Goal: Transaction & Acquisition: Purchase product/service

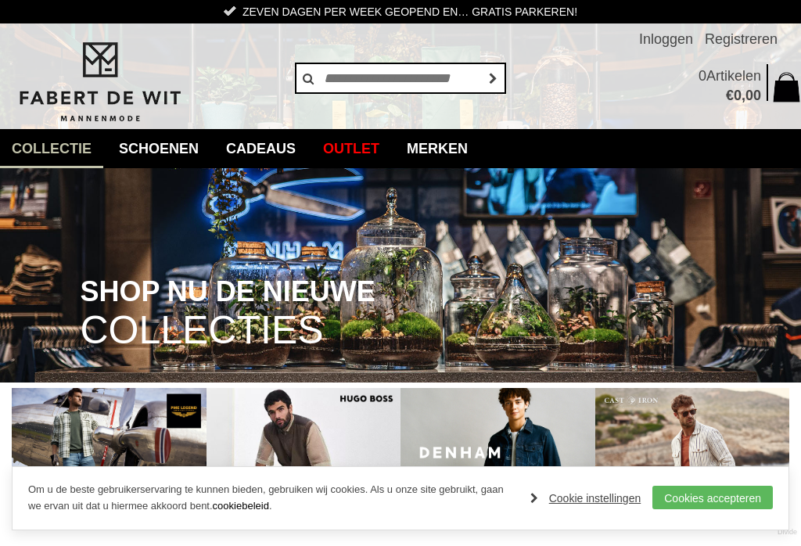
click at [0, 0] on link "Colberts" at bounding box center [0, 0] width 0 height 0
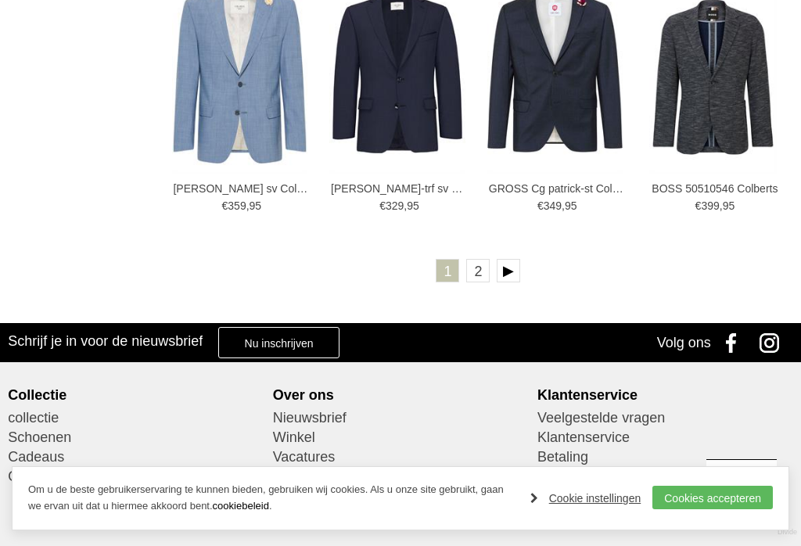
scroll to position [2448, 0]
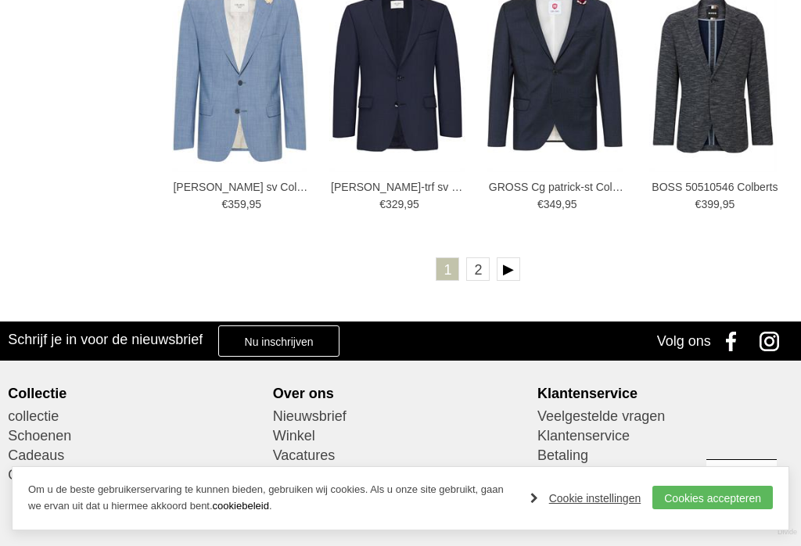
click at [489, 266] on link "2" at bounding box center [477, 268] width 23 height 23
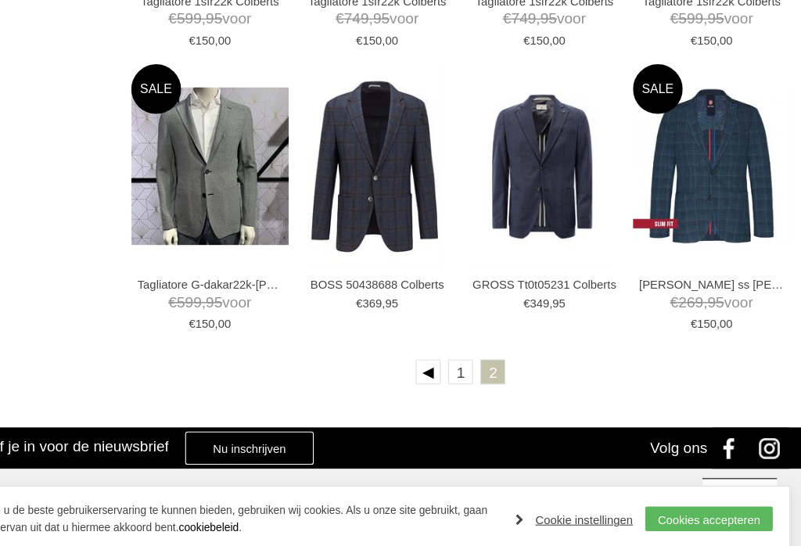
scroll to position [2069, 0]
click at [466, 356] on link "1" at bounding box center [477, 357] width 23 height 23
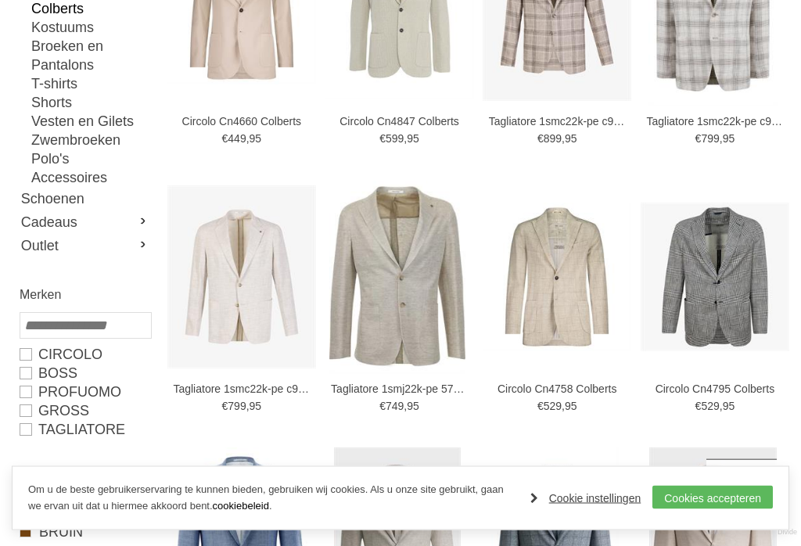
scroll to position [377, 0]
click at [579, 288] on img at bounding box center [556, 276] width 149 height 149
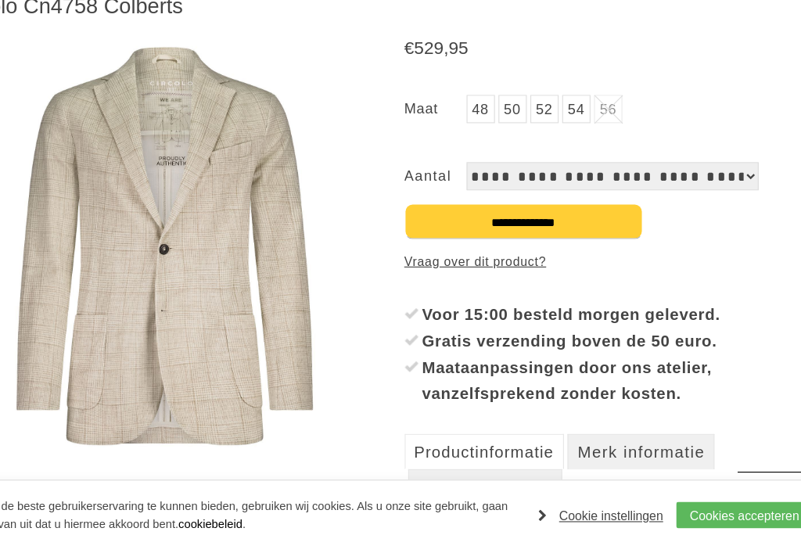
scroll to position [192, 0]
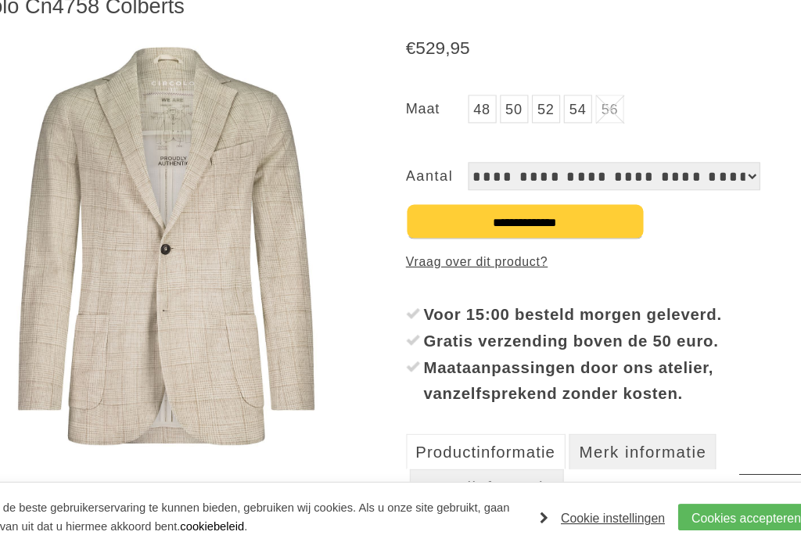
click at [156, 256] on img at bounding box center [200, 258] width 377 height 377
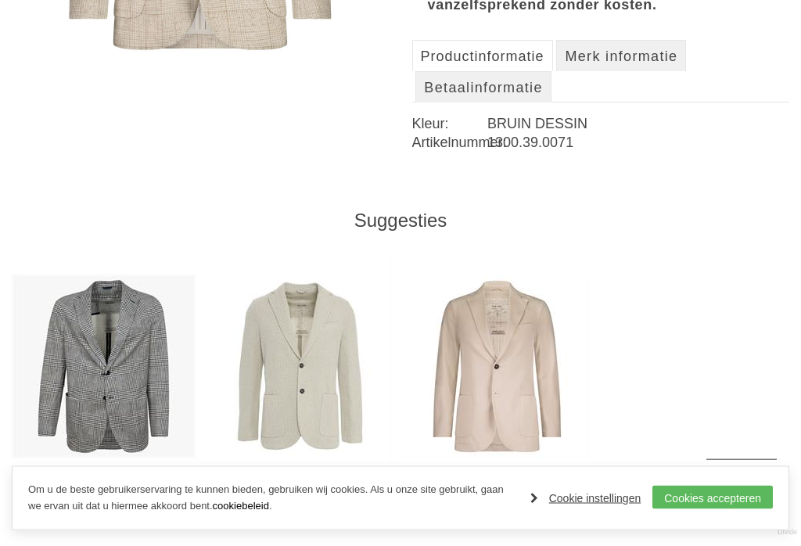
scroll to position [576, 0]
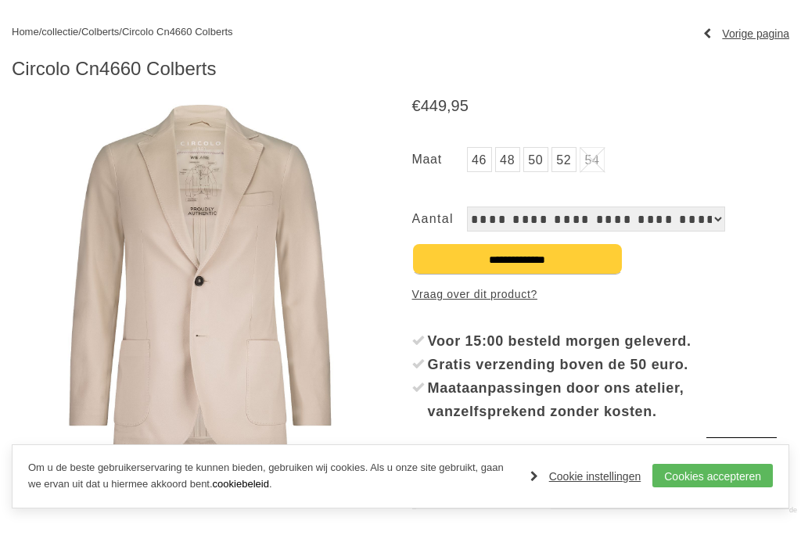
scroll to position [172, 0]
